Goal: Complete application form

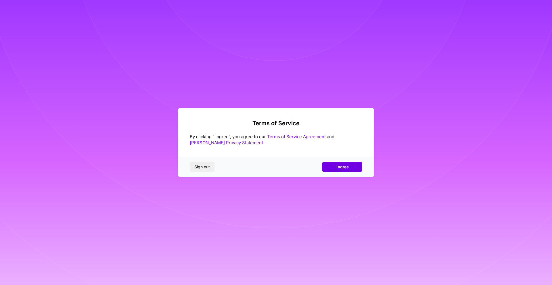
click at [345, 168] on span "I agree" at bounding box center [341, 167] width 13 height 6
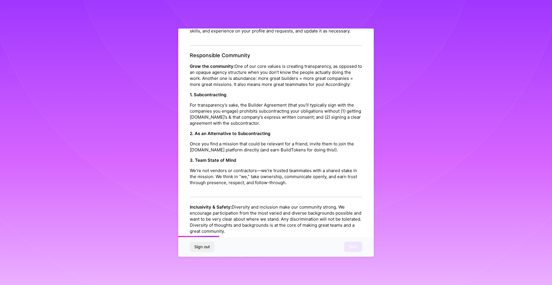
scroll to position [557, 0]
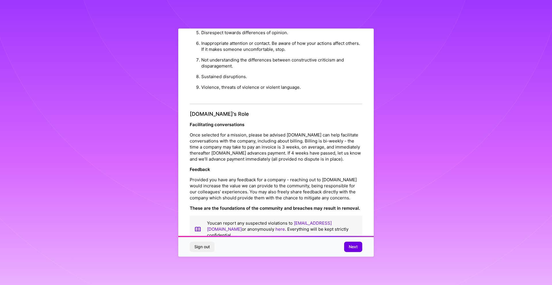
click at [354, 246] on span "Next" at bounding box center [353, 247] width 9 height 6
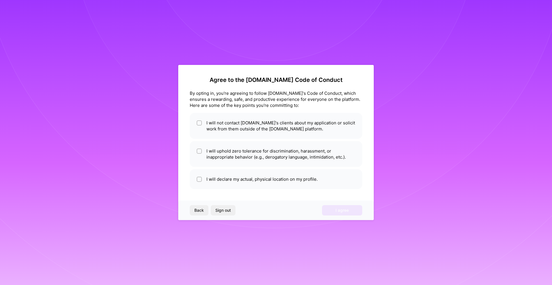
scroll to position [0, 0]
click at [202, 123] on li "I will not contact [DOMAIN_NAME]'s clients about my application or solicit work…" at bounding box center [276, 126] width 172 height 26
checkbox input "true"
click at [200, 149] on input "checkbox" at bounding box center [200, 151] width 4 height 4
checkbox input "true"
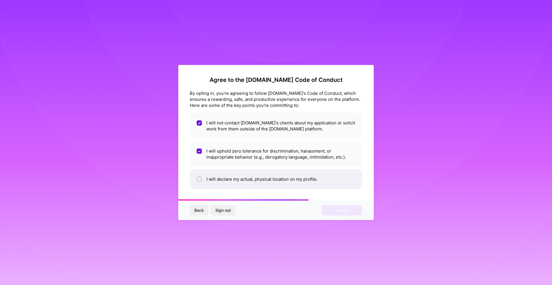
click at [201, 180] on input "checkbox" at bounding box center [200, 180] width 4 height 4
checkbox input "true"
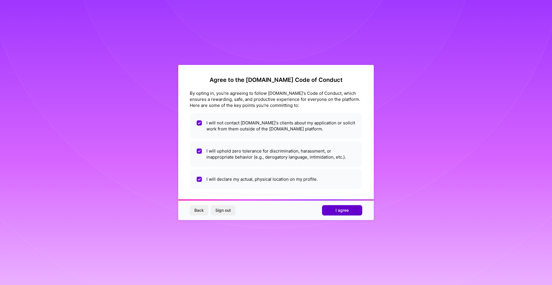
click at [350, 209] on button "I agree" at bounding box center [342, 210] width 40 height 10
